Goal: Navigation & Orientation: Find specific page/section

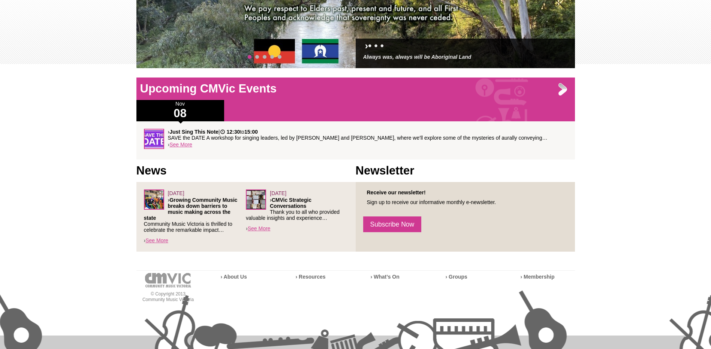
scroll to position [243, 0]
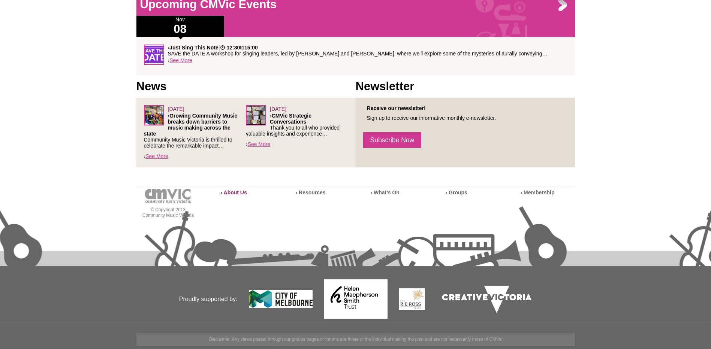
click at [234, 193] on strong "› About Us" at bounding box center [234, 193] width 26 height 6
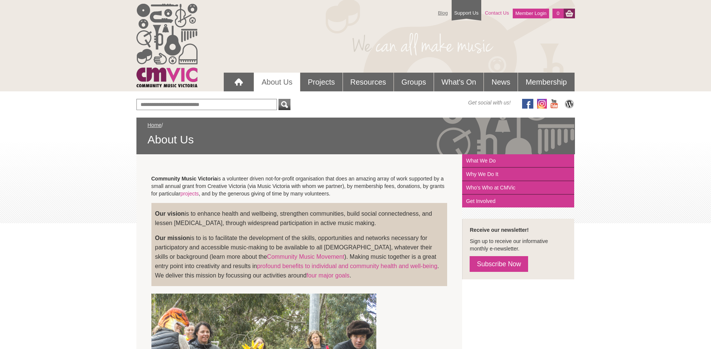
click at [500, 12] on link "Contact Us" at bounding box center [496, 12] width 31 height 13
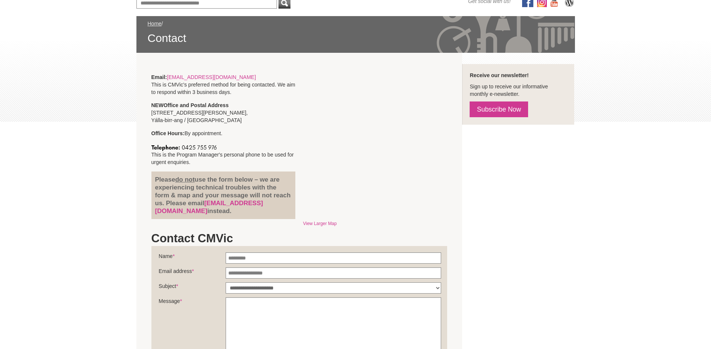
scroll to position [112, 0]
